Goal: Task Accomplishment & Management: Complete application form

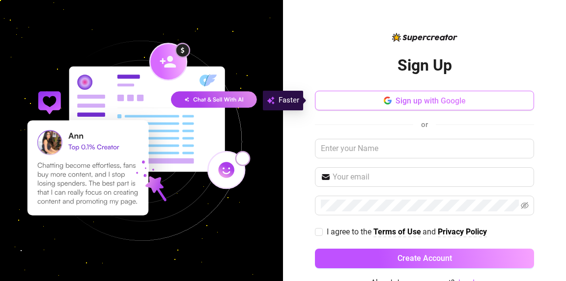
click at [418, 99] on span "Sign up with Google" at bounding box center [430, 100] width 70 height 9
click at [455, 101] on span "Sign up with Google" at bounding box center [430, 100] width 70 height 9
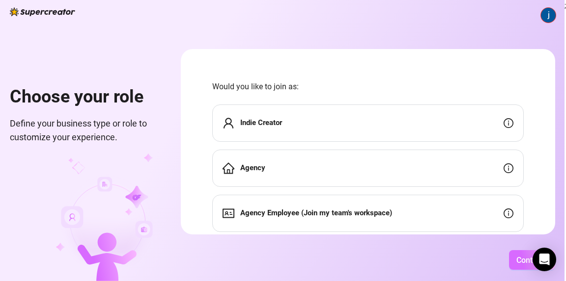
click at [522, 262] on span "Continue" at bounding box center [531, 260] width 31 height 9
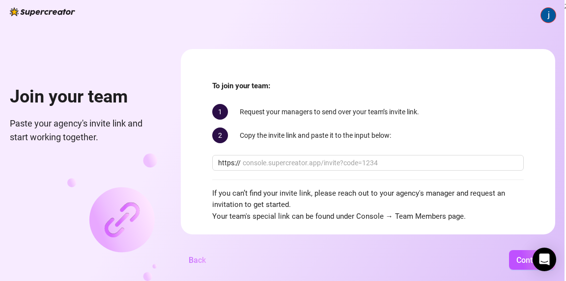
click at [196, 267] on button "Back" at bounding box center [197, 260] width 33 height 20
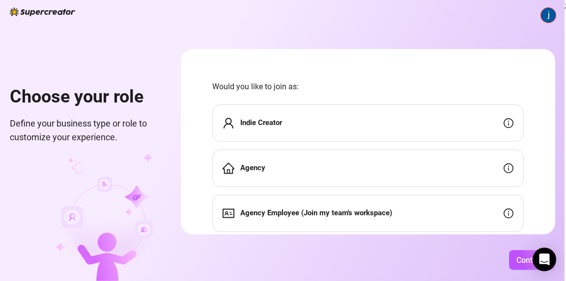
click at [306, 126] on div "Indie Creator" at bounding box center [367, 123] width 311 height 37
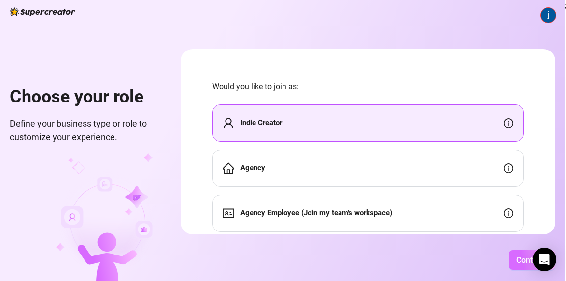
click at [525, 263] on span "Continue" at bounding box center [531, 260] width 31 height 9
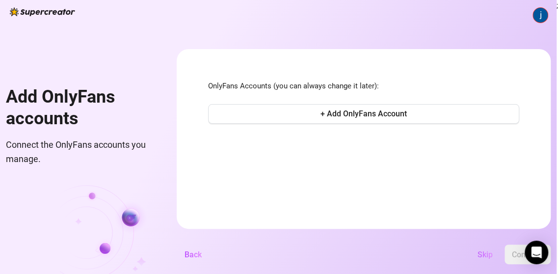
click at [490, 259] on span "Skip" at bounding box center [485, 254] width 15 height 9
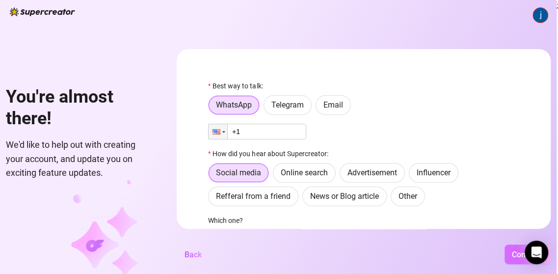
click at [518, 259] on span "Continue" at bounding box center [527, 254] width 31 height 9
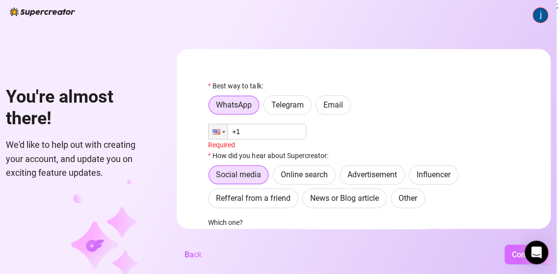
click at [518, 259] on span "Continue" at bounding box center [527, 254] width 31 height 9
click at [308, 180] on label "Online search" at bounding box center [304, 175] width 63 height 20
click at [276, 177] on input "Online search" at bounding box center [276, 177] width 0 height 0
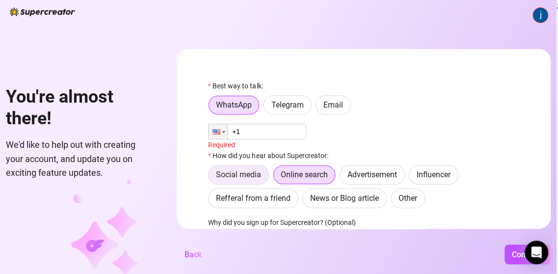
click at [237, 177] on span "Social media" at bounding box center [238, 174] width 45 height 9
click at [211, 177] on input "Social media" at bounding box center [211, 177] width 0 height 0
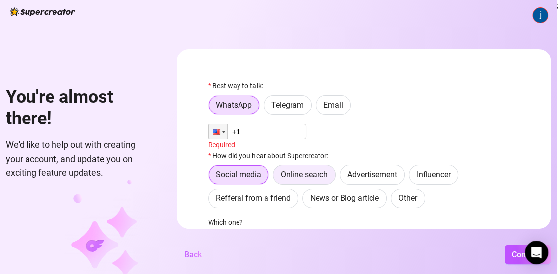
click at [317, 177] on span "Online search" at bounding box center [304, 174] width 47 height 9
click at [276, 177] on input "Online search" at bounding box center [276, 177] width 0 height 0
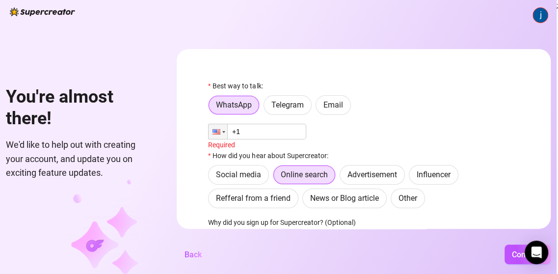
click at [264, 135] on input "+1" at bounding box center [257, 132] width 98 height 16
click at [229, 172] on span "Social media" at bounding box center [238, 174] width 45 height 9
click at [211, 177] on input "Social media" at bounding box center [211, 177] width 0 height 0
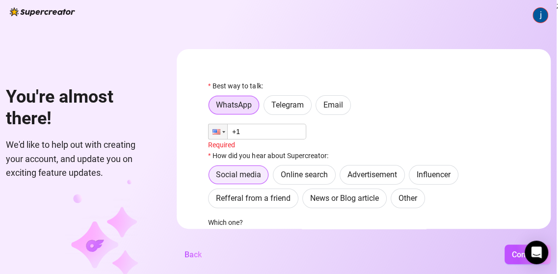
click at [268, 172] on span at bounding box center [239, 174] width 60 height 19
click at [212, 178] on input "Social media" at bounding box center [212, 178] width 0 height 0
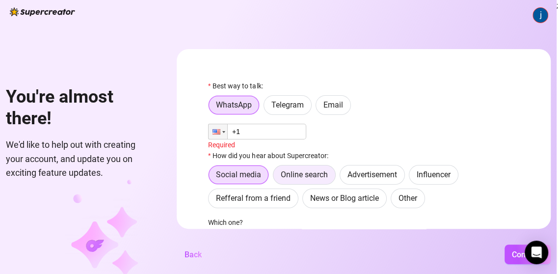
click at [281, 172] on label "Online search" at bounding box center [304, 175] width 63 height 20
click at [276, 177] on input "Online search" at bounding box center [276, 177] width 0 height 0
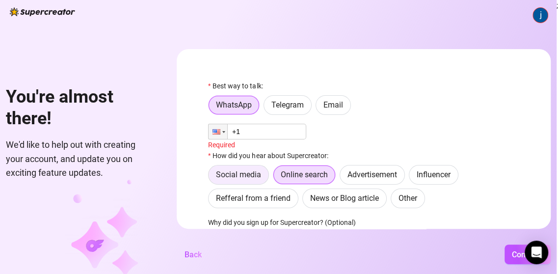
click at [255, 172] on span "Social media" at bounding box center [238, 174] width 45 height 9
click at [211, 177] on input "Social media" at bounding box center [211, 177] width 0 height 0
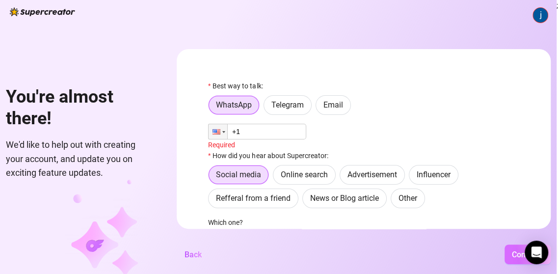
click at [521, 259] on span "Continue" at bounding box center [527, 254] width 31 height 9
click at [257, 131] on input "+1" at bounding box center [257, 132] width 98 height 16
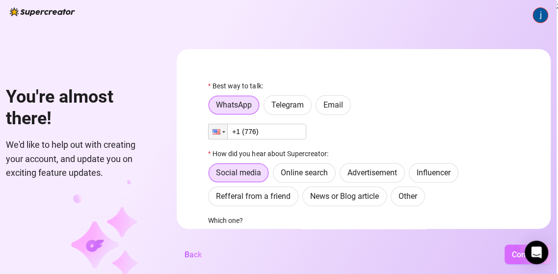
type input "+1 (776)"
click at [516, 264] on button "Continue" at bounding box center [528, 254] width 46 height 20
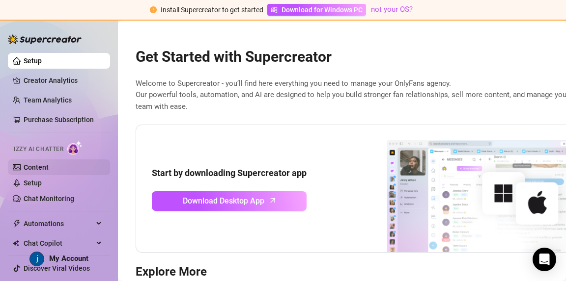
click at [31, 171] on link "Content" at bounding box center [36, 167] width 25 height 8
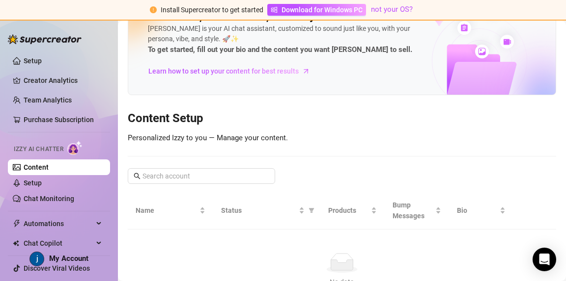
scroll to position [92, 0]
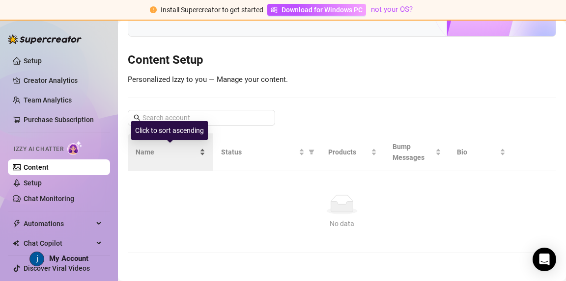
click at [195, 150] on span "Name" at bounding box center [166, 152] width 62 height 11
click at [145, 154] on span "Name" at bounding box center [166, 152] width 62 height 11
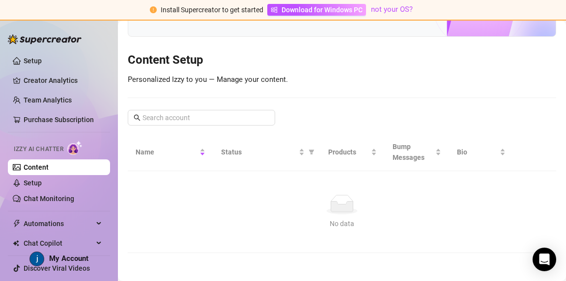
scroll to position [0, 0]
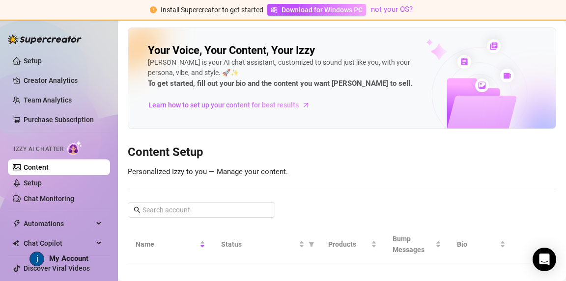
click at [31, 260] on img at bounding box center [37, 259] width 14 height 14
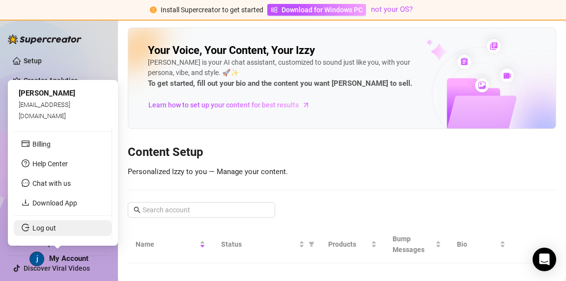
click at [32, 227] on link "Log out" at bounding box center [44, 228] width 24 height 8
